Goal: Task Accomplishment & Management: Use online tool/utility

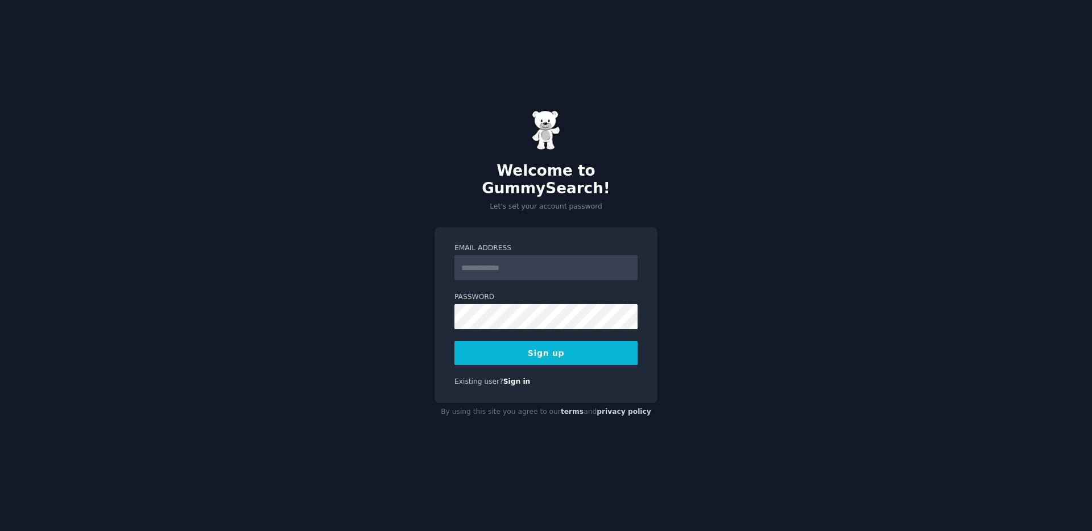
click at [488, 262] on input "Email Address" at bounding box center [546, 267] width 183 height 25
type input "**********"
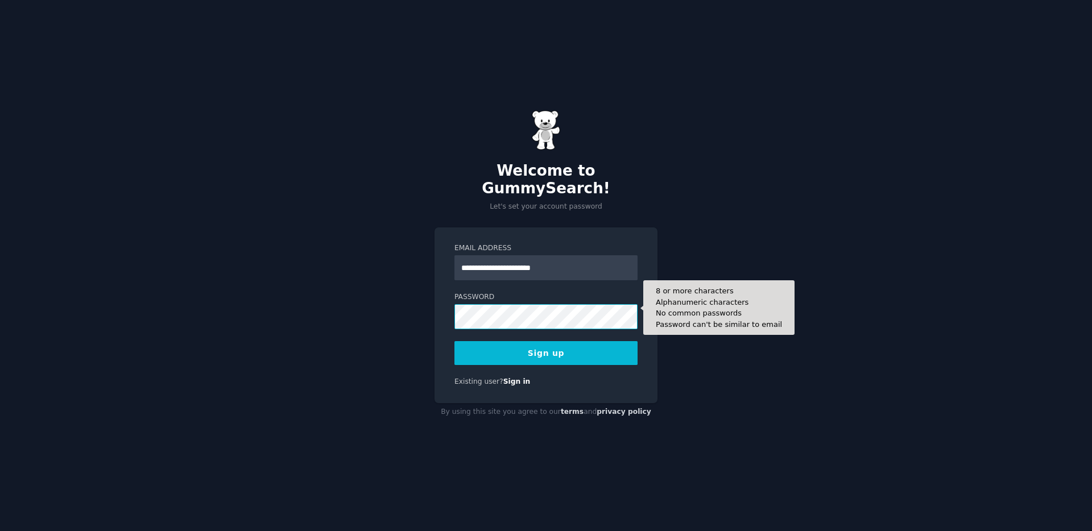
click at [455, 341] on button "Sign up" at bounding box center [546, 353] width 183 height 24
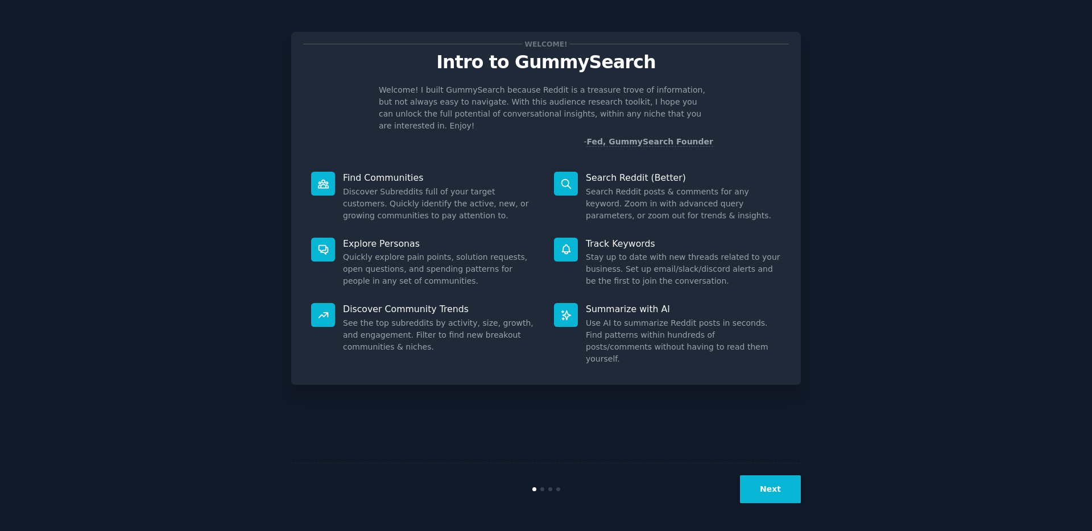
click at [776, 496] on button "Next" at bounding box center [770, 490] width 61 height 28
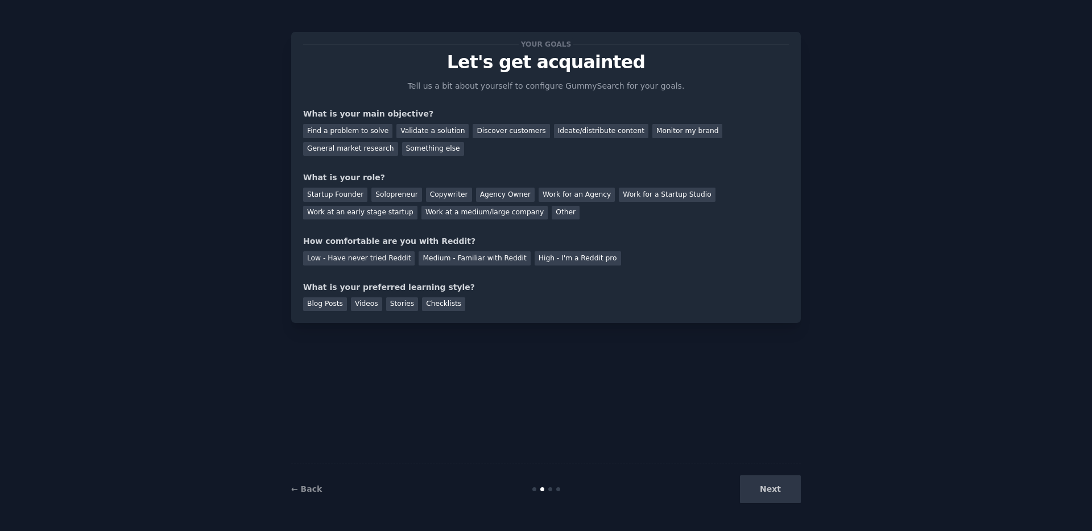
click at [774, 495] on div "Next" at bounding box center [716, 490] width 170 height 28
click at [800, 102] on div "Your goals Let's get acquainted Tell us a bit about yourself to configure Gummy…" at bounding box center [546, 177] width 510 height 291
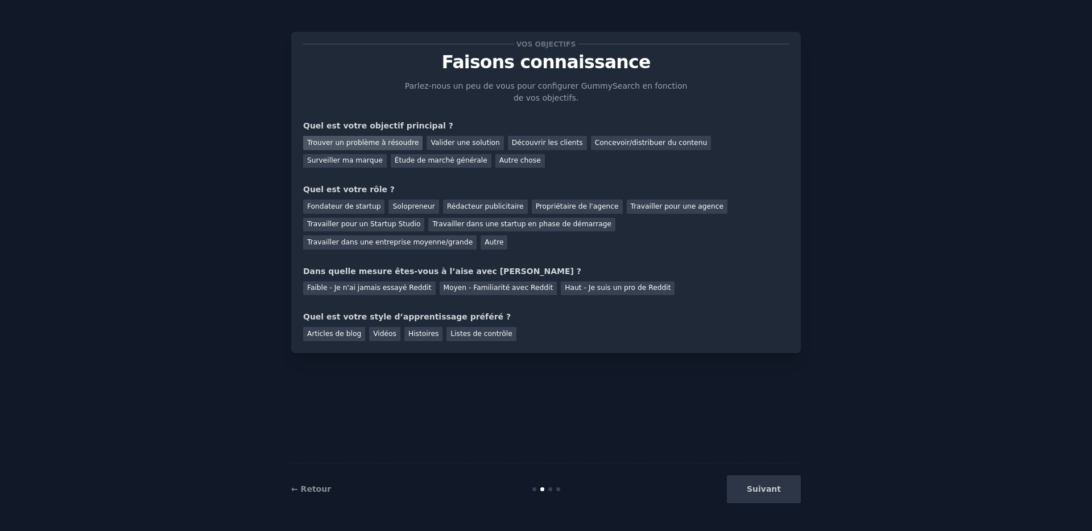
click at [378, 144] on font "Trouver un problème à résoudre" at bounding box center [363, 143] width 112 height 8
click at [419, 208] on font "Solopreneur" at bounding box center [414, 207] width 42 height 8
click at [614, 146] on font "Concevoir/distribuer du contenu" at bounding box center [651, 143] width 113 height 8
click at [363, 141] on font "Trouver un problème à résoudre" at bounding box center [363, 143] width 112 height 8
click at [374, 290] on font "Faible - Je n'ai jamais essayé Reddit" at bounding box center [369, 288] width 125 height 8
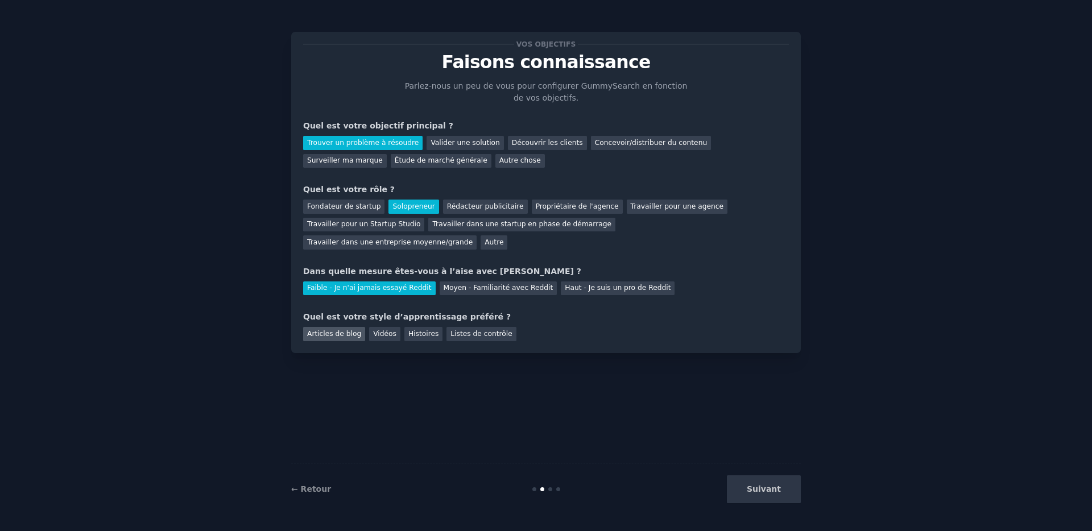
click at [333, 335] on font "Articles de blog" at bounding box center [334, 334] width 54 height 8
click at [422, 335] on font "Histoires" at bounding box center [424, 334] width 30 height 8
click at [336, 335] on font "Articles de blog" at bounding box center [334, 334] width 54 height 8
click at [762, 493] on font "Suivant" at bounding box center [764, 489] width 34 height 9
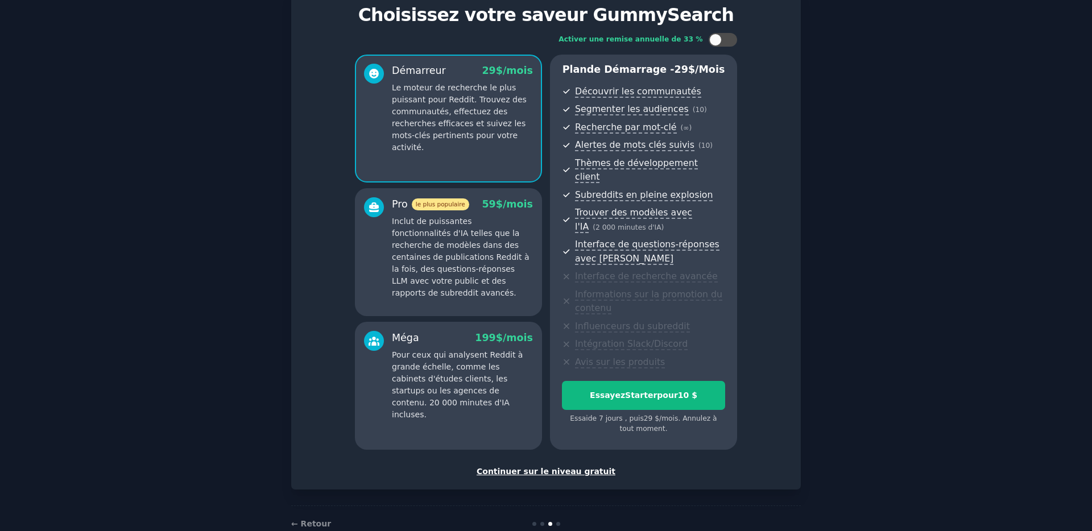
scroll to position [60, 0]
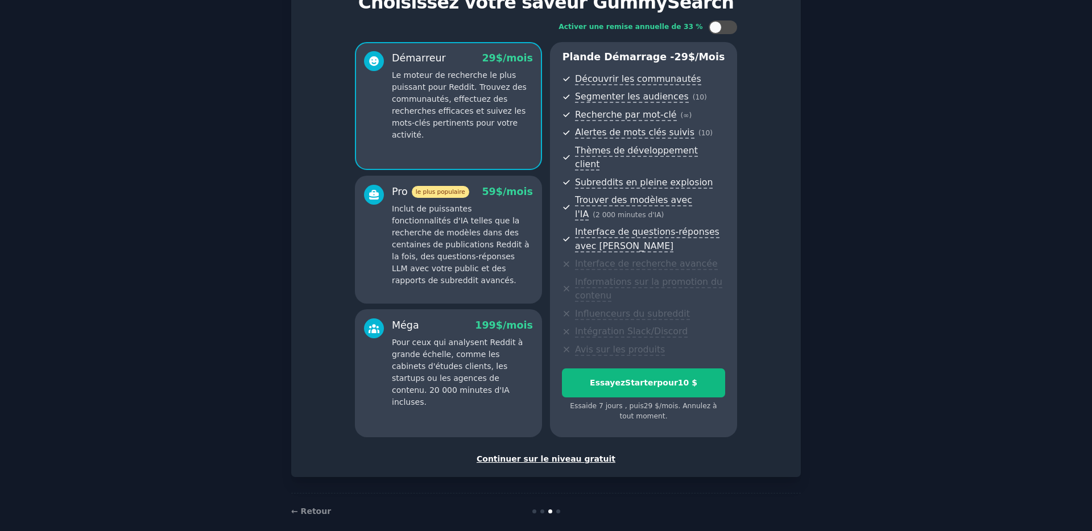
click at [550, 455] on font "Continuer sur le niveau gratuit" at bounding box center [546, 459] width 139 height 9
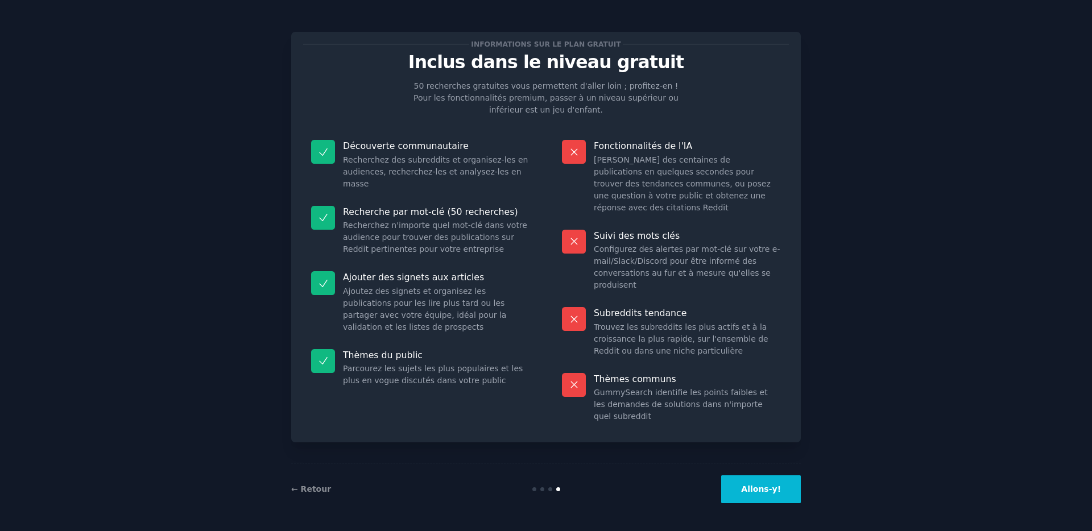
click at [785, 497] on button "Allons-y!" at bounding box center [761, 490] width 80 height 28
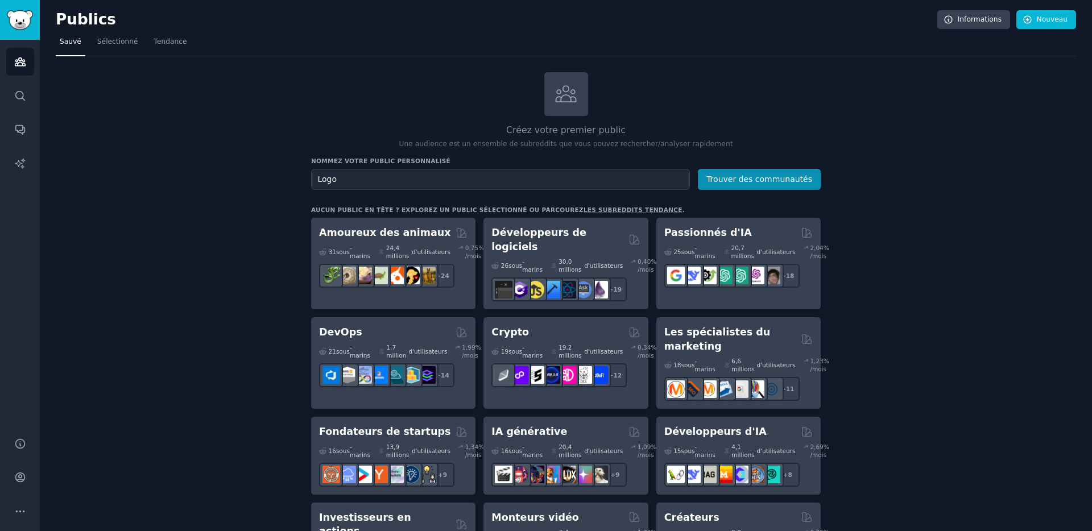
type input "Logo"
click at [698, 169] on button "Trouver des communautés" at bounding box center [759, 179] width 123 height 21
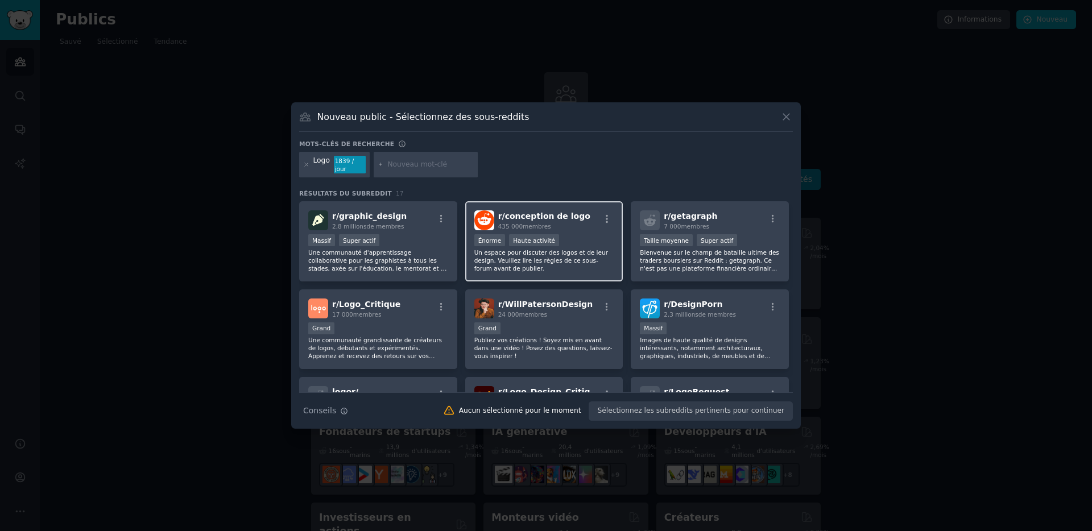
click at [573, 256] on p "Un espace pour discuter des logos et de leur design. Veuillez lire les règles d…" at bounding box center [545, 261] width 140 height 24
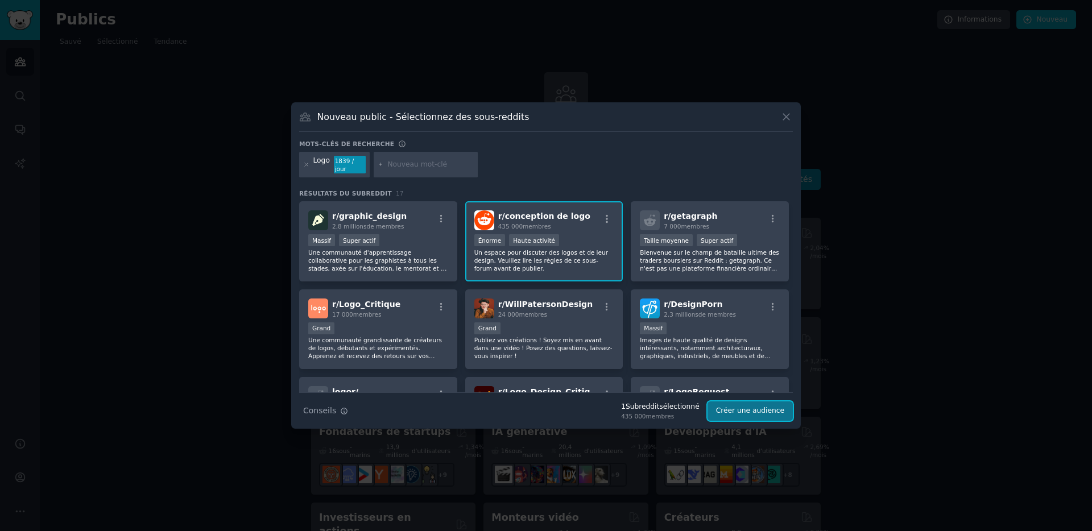
click at [737, 412] on font "Créer une audience" at bounding box center [750, 411] width 68 height 8
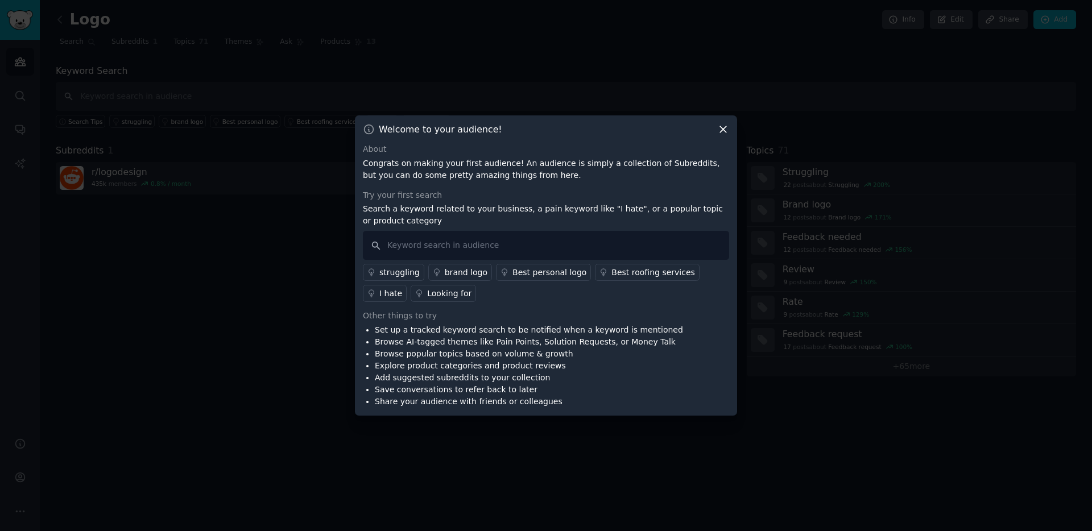
click at [460, 173] on p "Congrats on making your first audience! An audience is simply a collection of S…" at bounding box center [546, 170] width 366 height 24
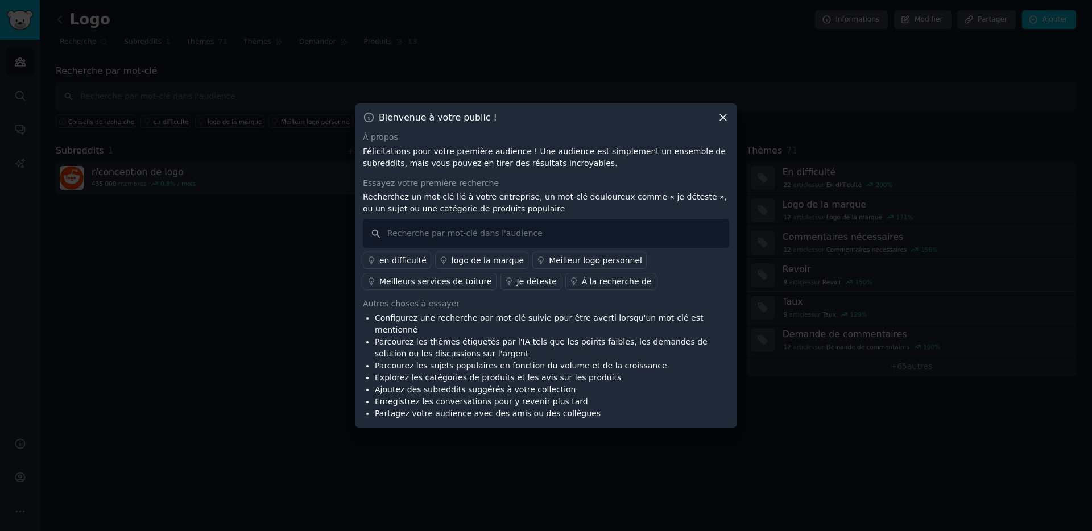
click at [513, 166] on font "Félicitations pour votre première audience ! Une audience est simplement un ens…" at bounding box center [544, 157] width 363 height 21
click at [398, 265] on font "en difficulté" at bounding box center [403, 260] width 47 height 9
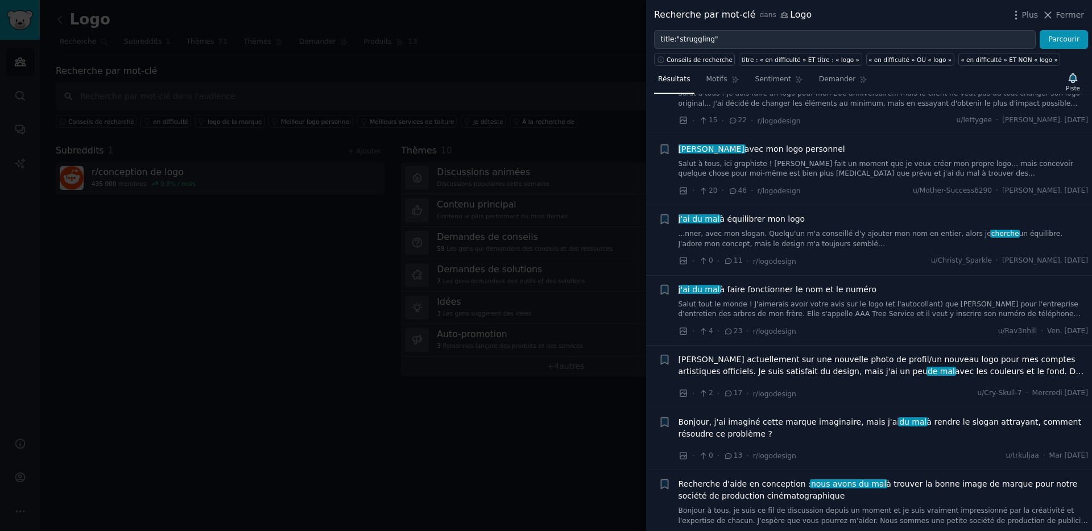
scroll to position [246, 0]
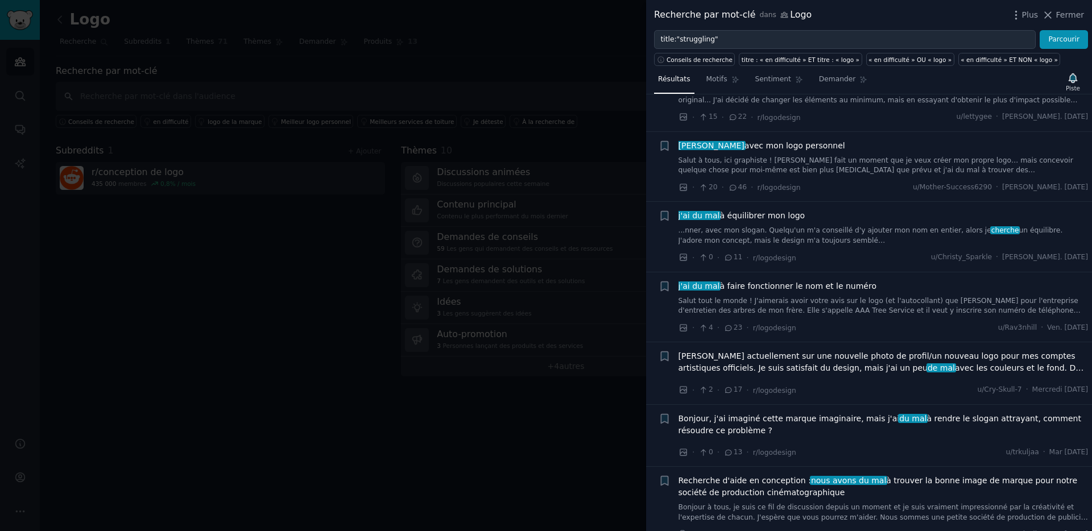
drag, startPoint x: 1062, startPoint y: 13, endPoint x: 965, endPoint y: 27, distance: 97.8
click at [1062, 13] on font "Fermer" at bounding box center [1071, 14] width 28 height 9
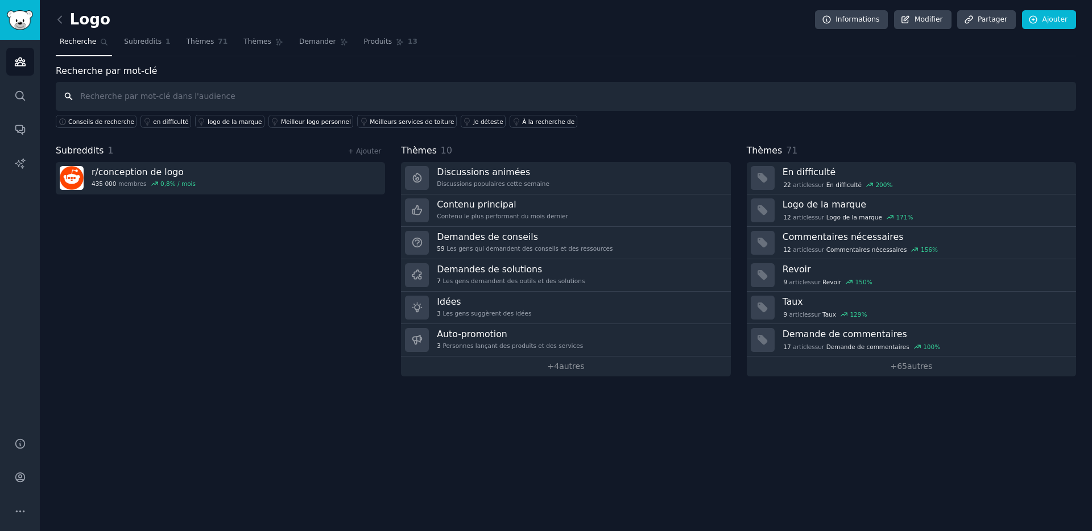
click at [148, 93] on input "text" at bounding box center [566, 96] width 1021 height 29
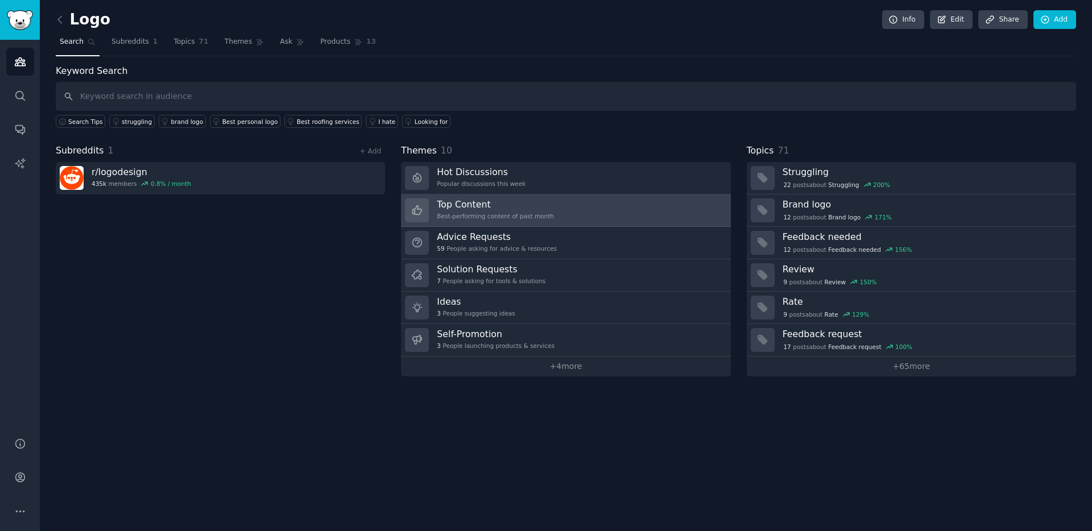
click at [478, 218] on div "Best-performing content of past month" at bounding box center [495, 216] width 117 height 8
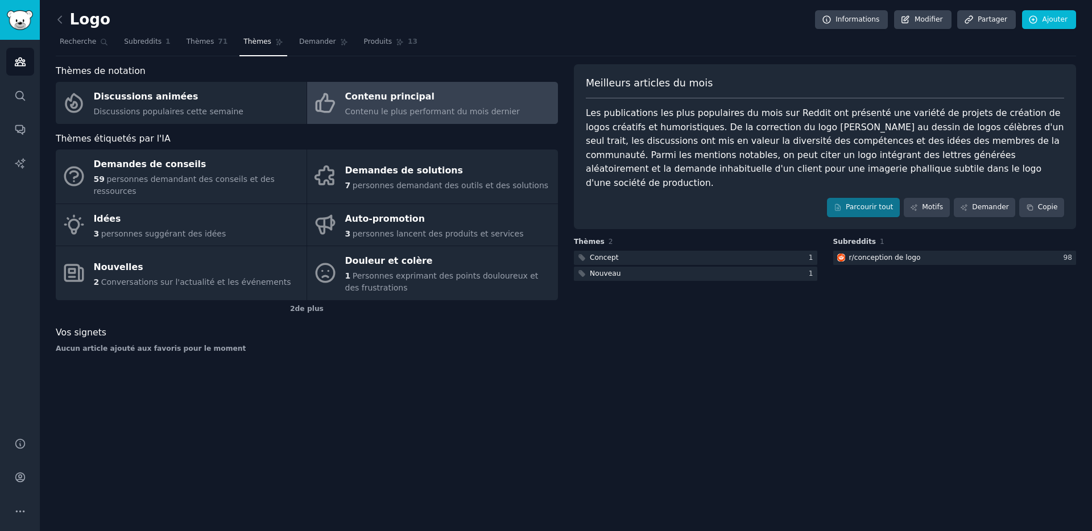
click at [685, 162] on div "Les publications les plus populaires du mois sur Reddit ont présenté une variét…" at bounding box center [825, 148] width 479 height 84
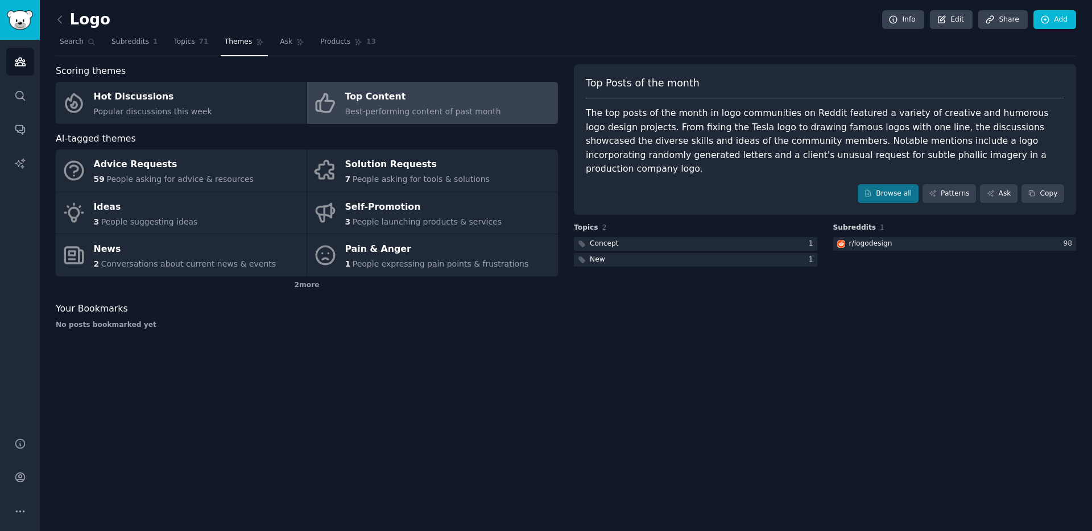
click at [394, 111] on span "Best-performing content of past month" at bounding box center [423, 111] width 156 height 9
click at [354, 100] on div "Top Content" at bounding box center [423, 97] width 156 height 18
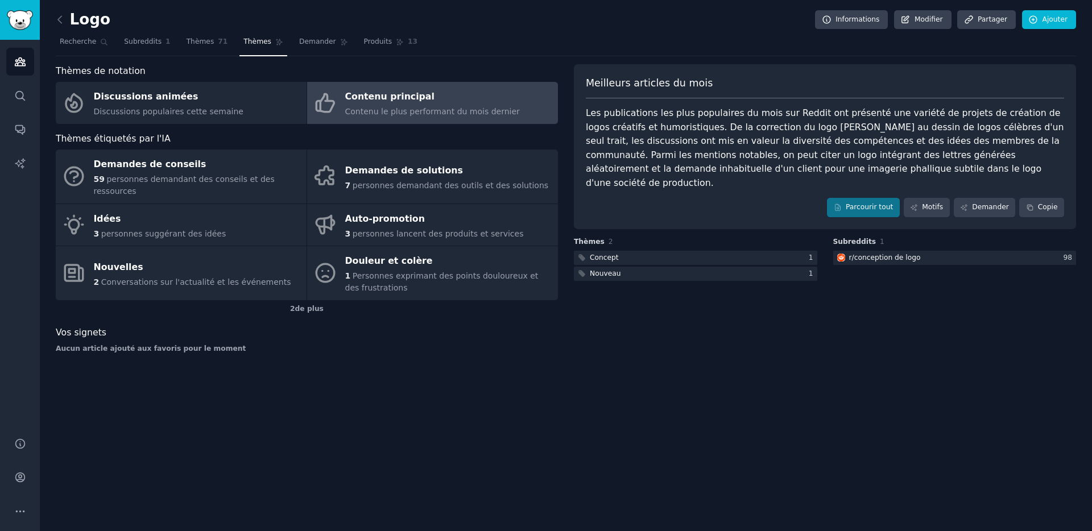
click at [481, 321] on div "Thèmes de notation Discussions animées Discussions populaires cette semaine Con…" at bounding box center [307, 213] width 502 height 298
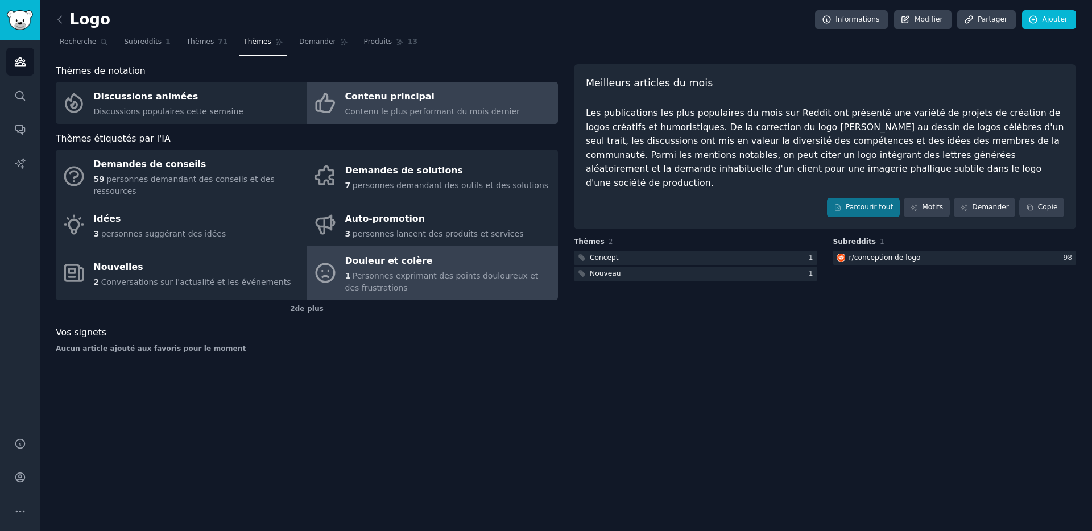
click at [390, 282] on div "1 Personnes exprimant des points douloureux et des frustrations" at bounding box center [448, 282] width 207 height 24
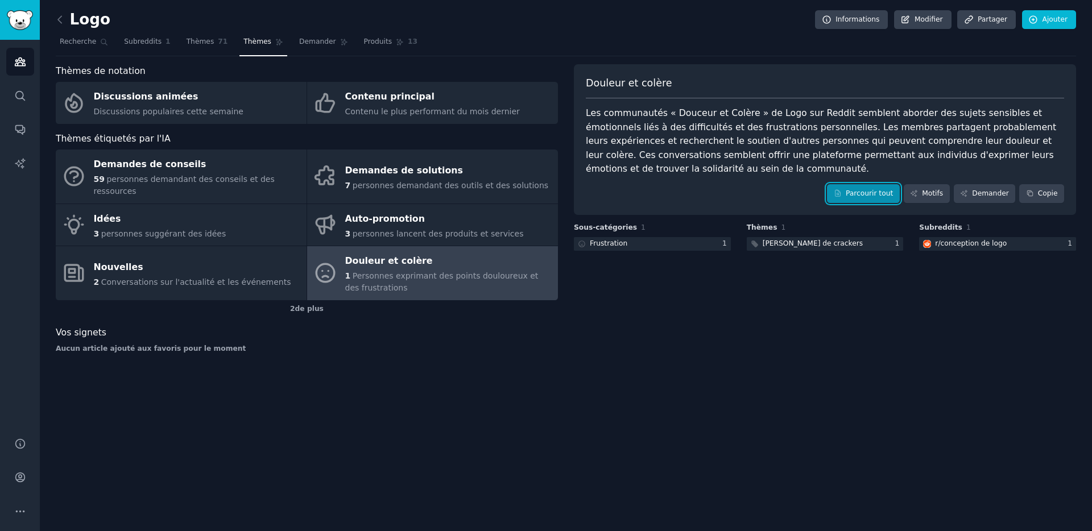
click at [851, 197] on font "Parcourir tout" at bounding box center [869, 193] width 47 height 8
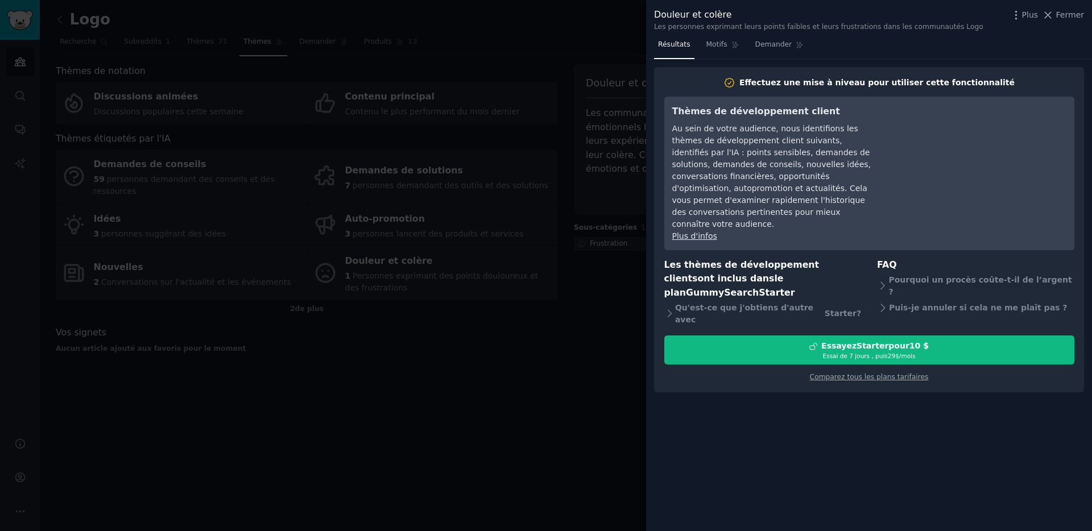
click at [586, 102] on div at bounding box center [546, 265] width 1092 height 531
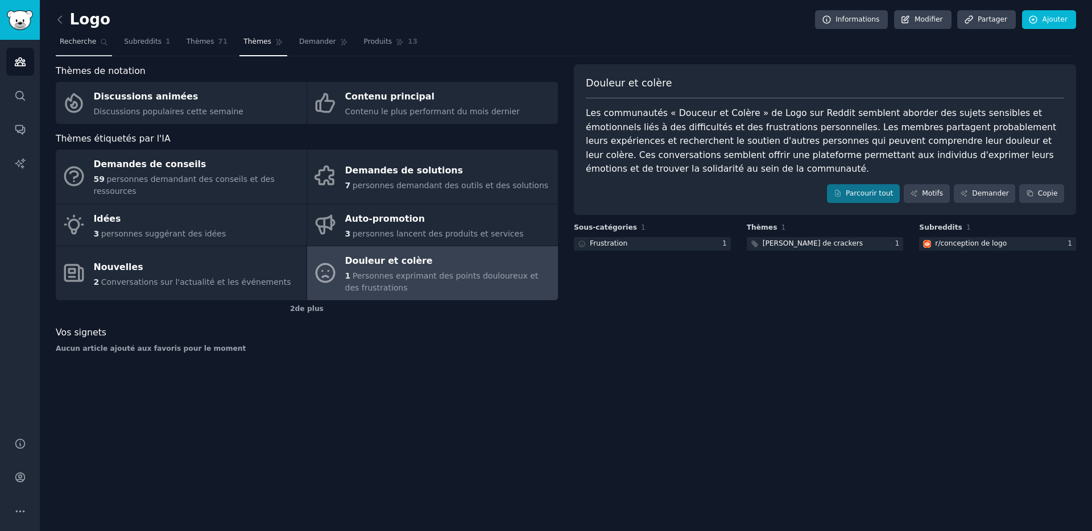
click at [81, 47] on span "Recherche" at bounding box center [78, 42] width 36 height 10
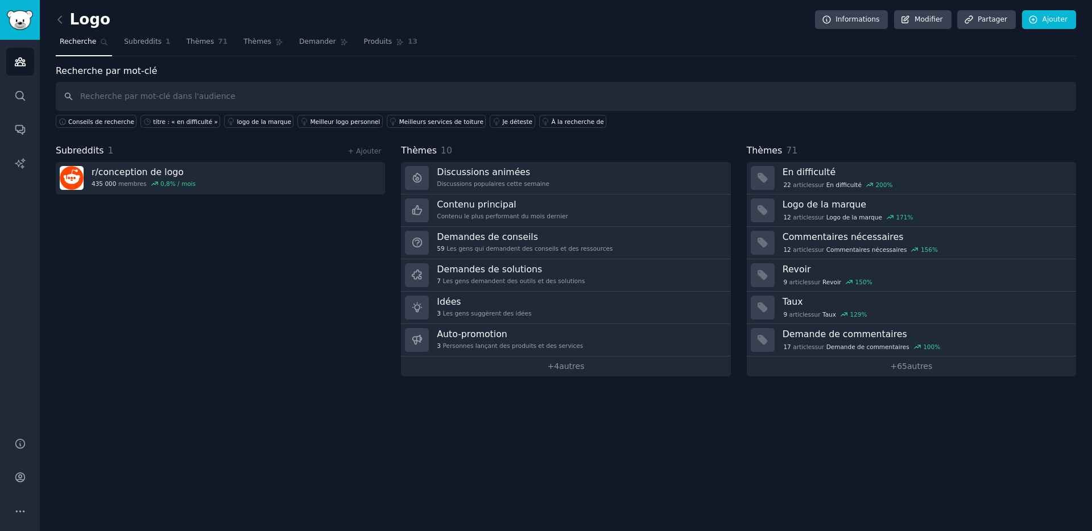
click at [168, 98] on input "text" at bounding box center [566, 96] width 1021 height 29
type input "identité visuelle"
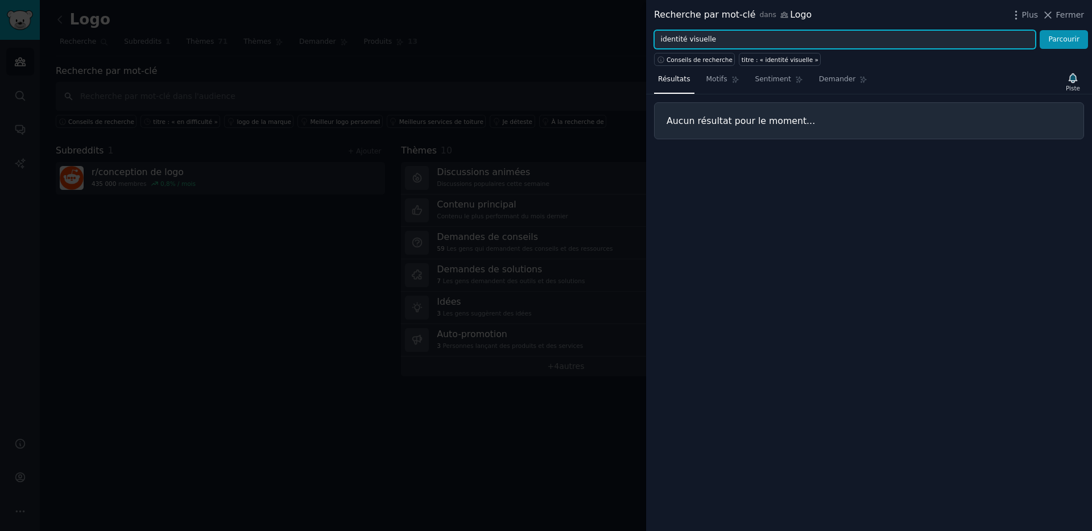
click at [747, 42] on input "identité visuelle" at bounding box center [845, 39] width 382 height 19
